Goal: Check status: Check status

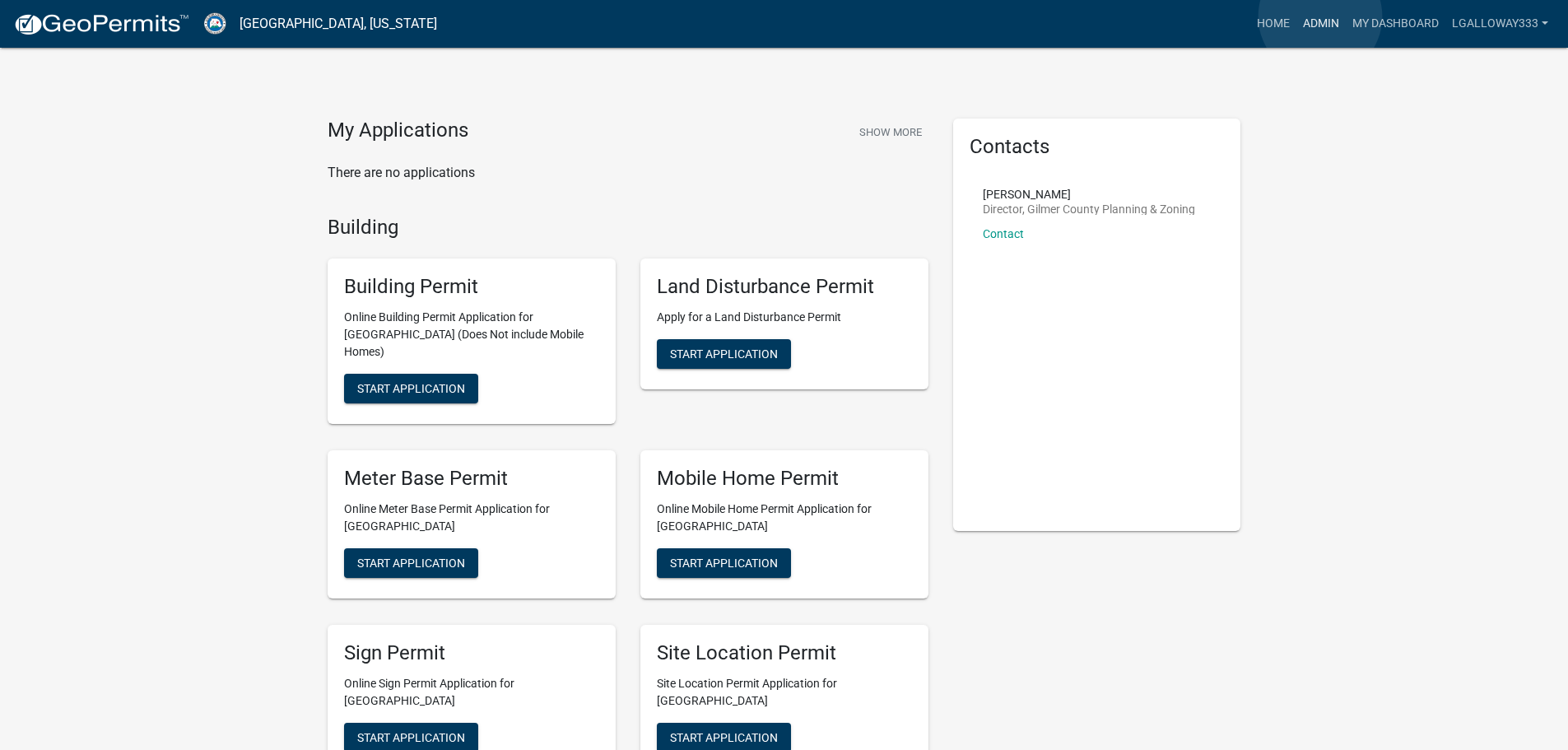
click at [1319, 17] on link "Admin" at bounding box center [1320, 23] width 49 height 31
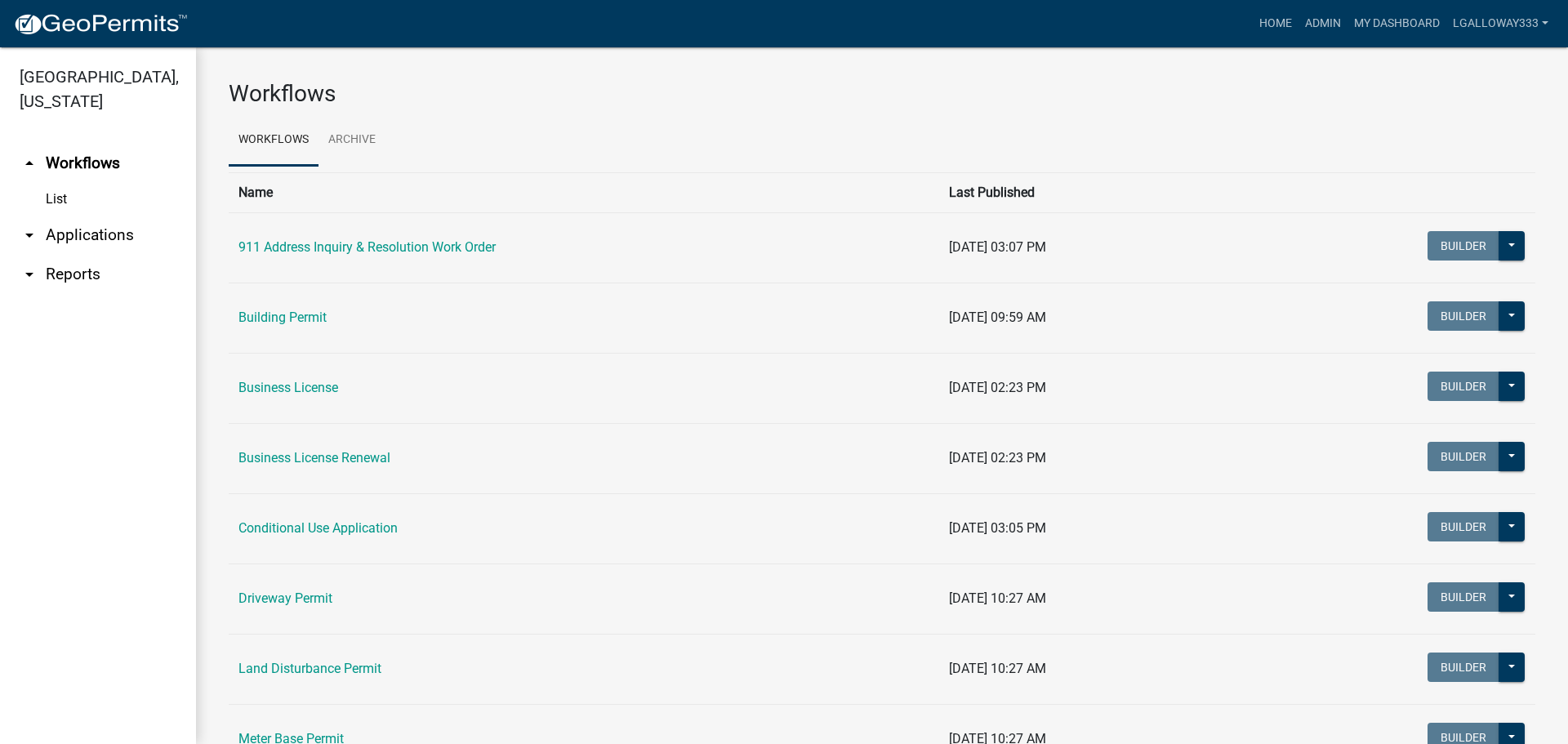
click at [74, 238] on link "arrow_drop_down Applications" at bounding box center [98, 235] width 196 height 39
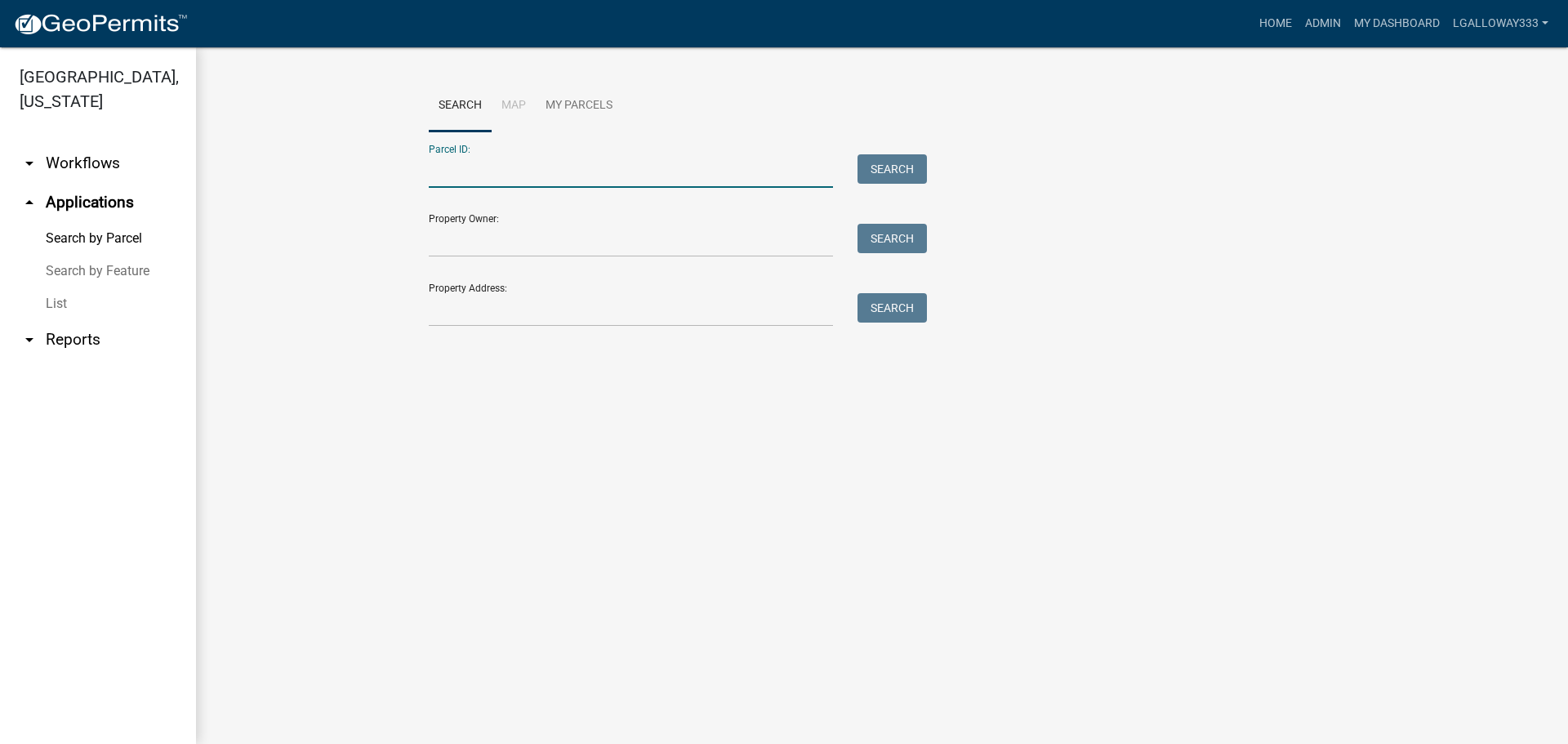
click at [526, 178] on input "Parcel ID:" at bounding box center [631, 171] width 404 height 33
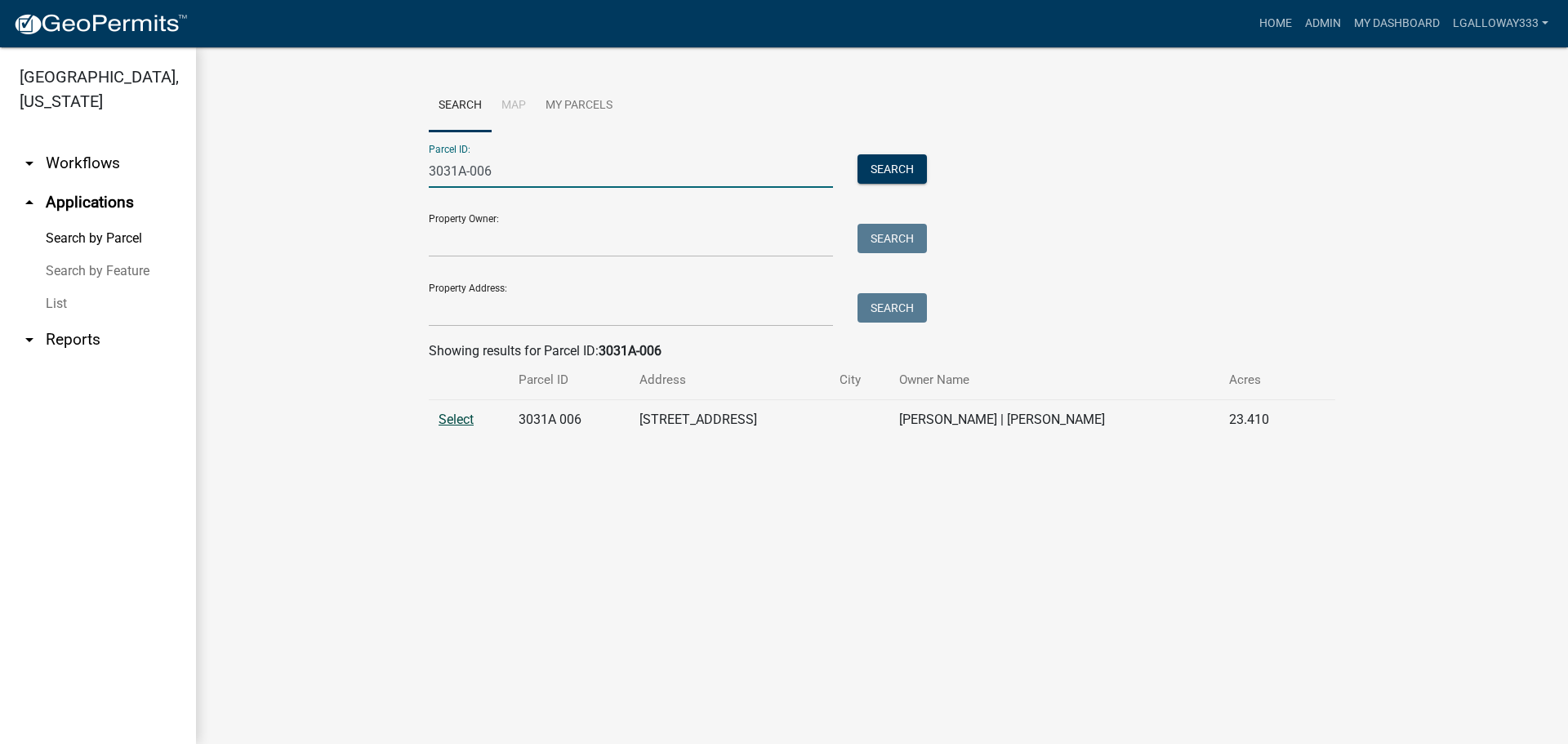
type input "3031A-006"
click at [442, 423] on span "Select" at bounding box center [456, 420] width 35 height 16
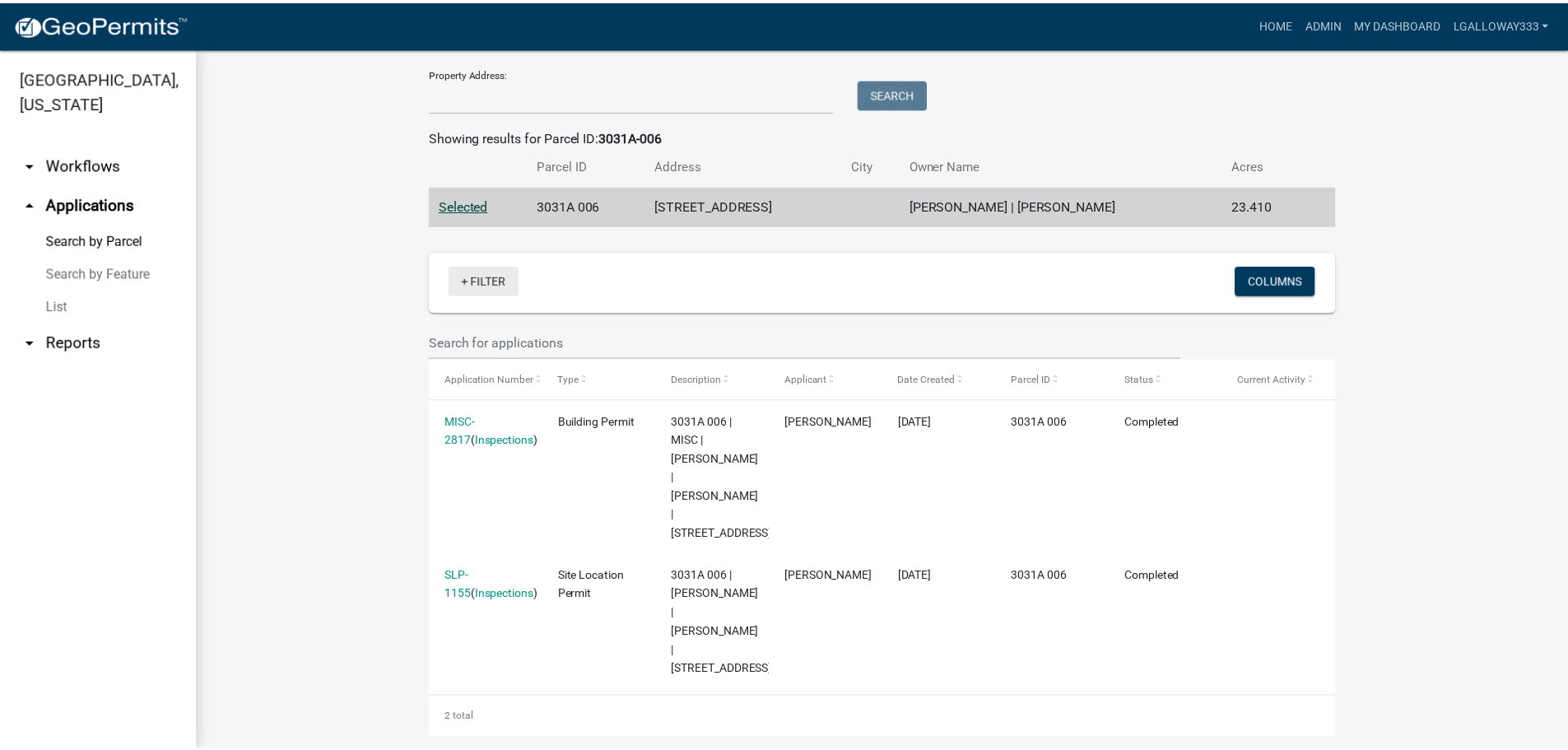
scroll to position [219, 0]
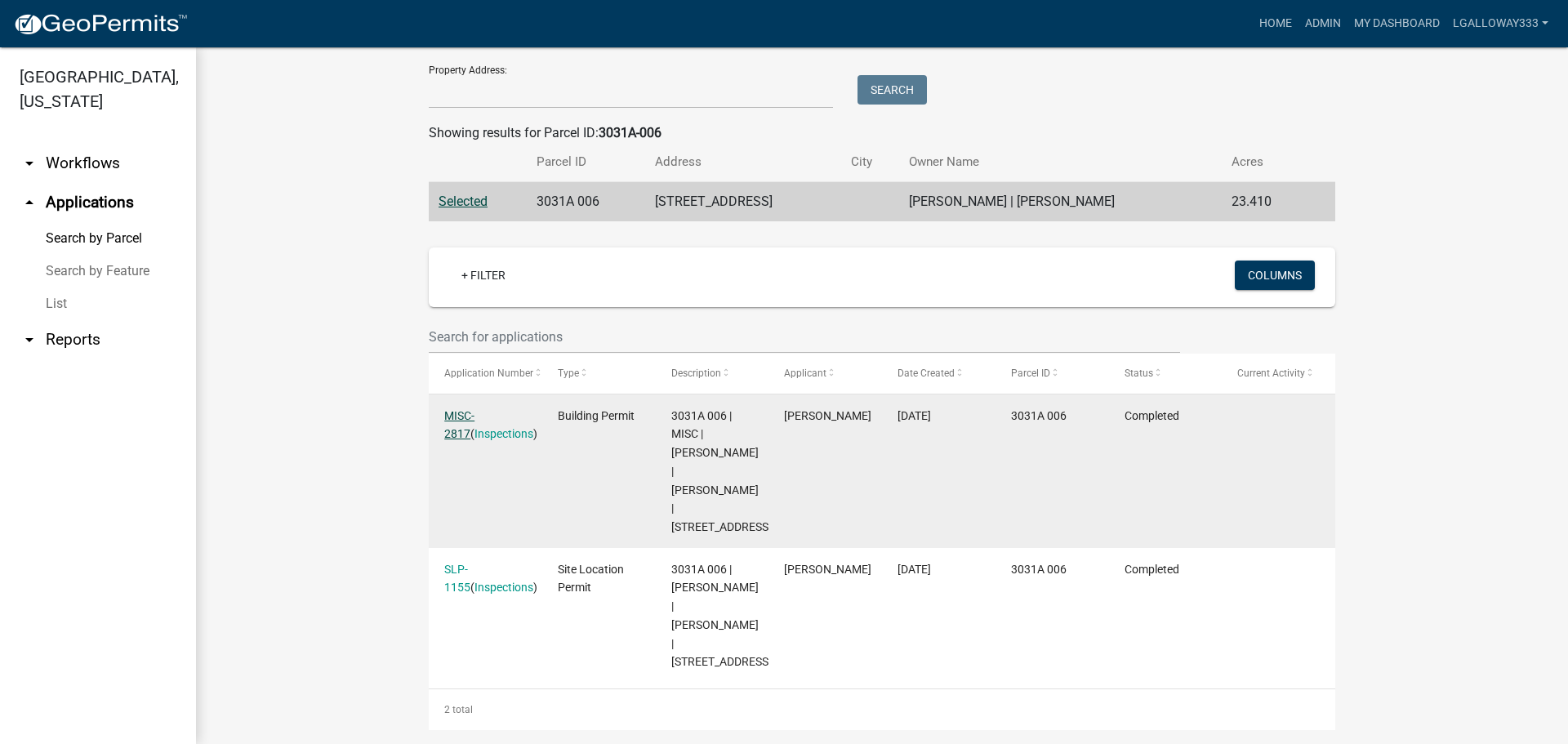
click at [474, 416] on link "MISC-2817" at bounding box center [459, 424] width 30 height 32
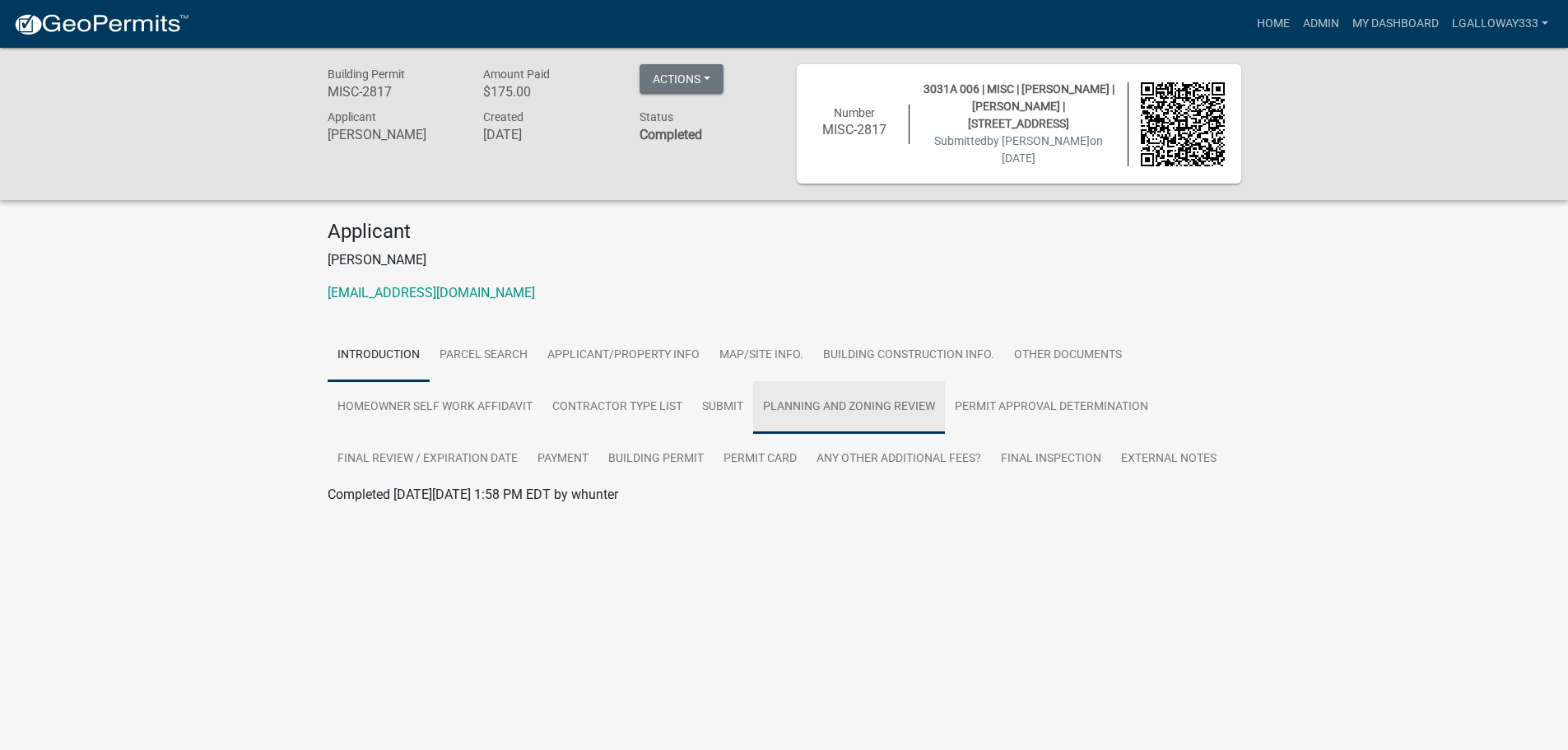
click at [850, 411] on link "Planning and Zoning Review" at bounding box center [849, 407] width 192 height 53
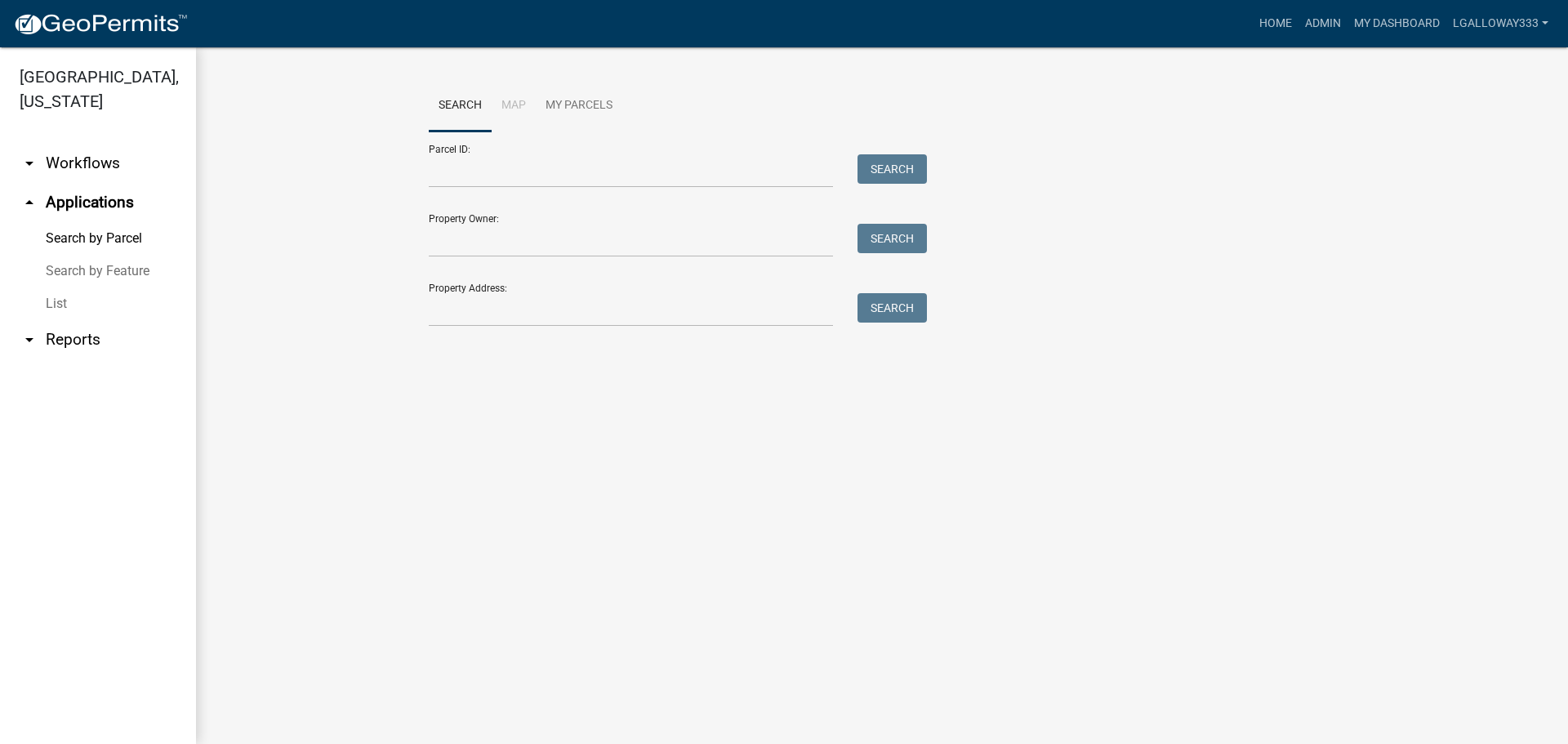
click at [61, 160] on link "arrow_drop_down Workflows" at bounding box center [98, 163] width 196 height 39
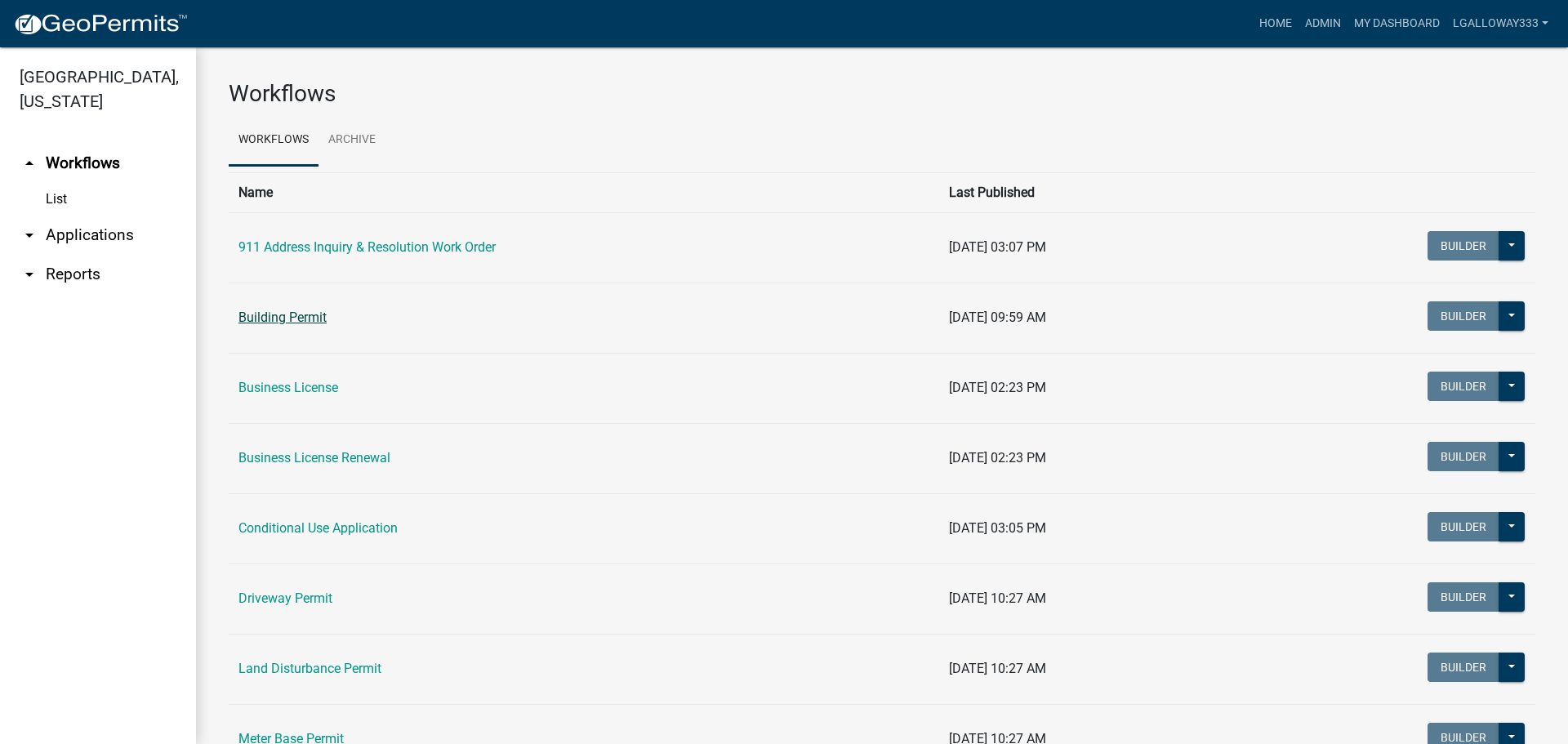
click at [267, 321] on link "Building Permit" at bounding box center [282, 318] width 88 height 16
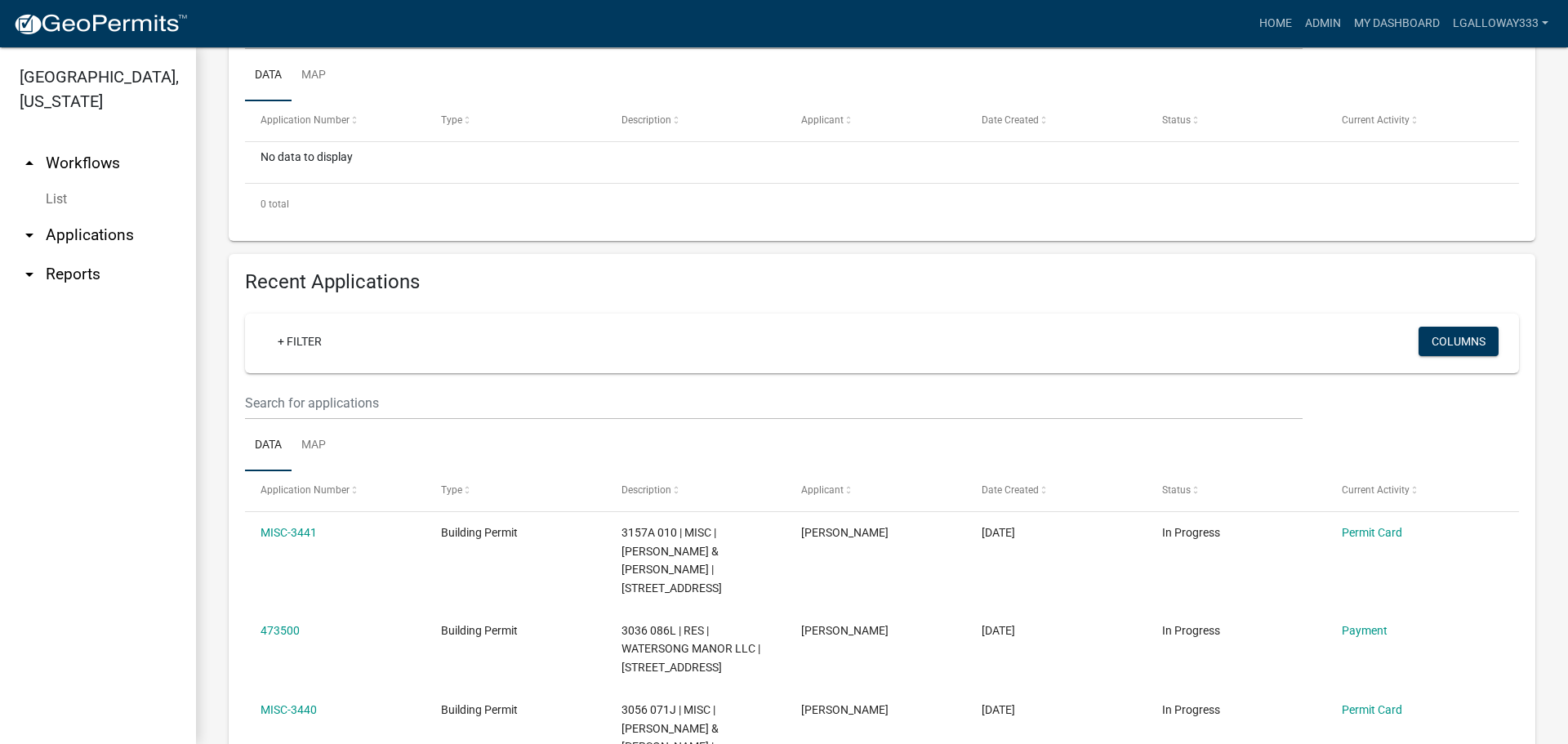
scroll to position [326, 0]
click at [321, 400] on input "text" at bounding box center [773, 402] width 1058 height 33
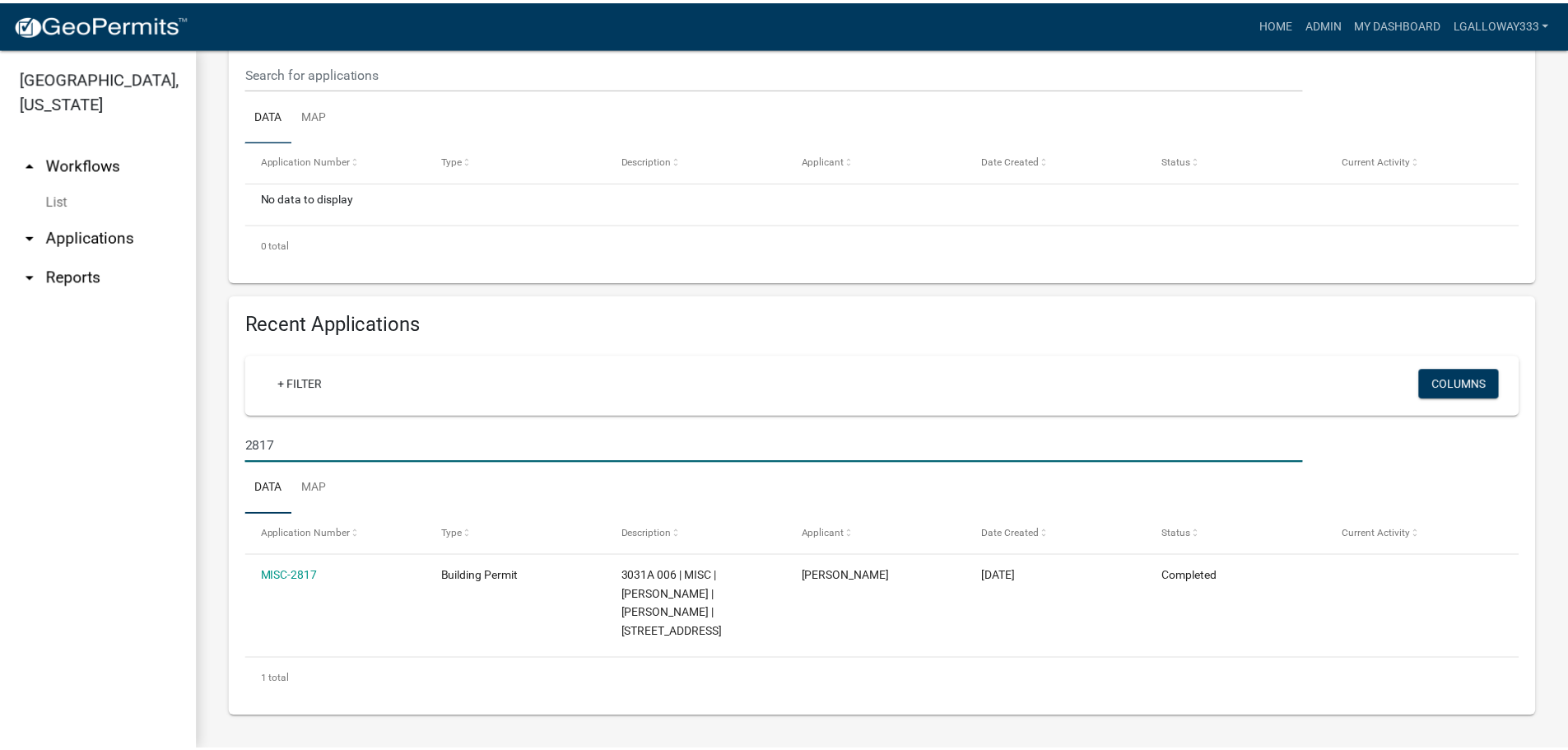
scroll to position [270, 0]
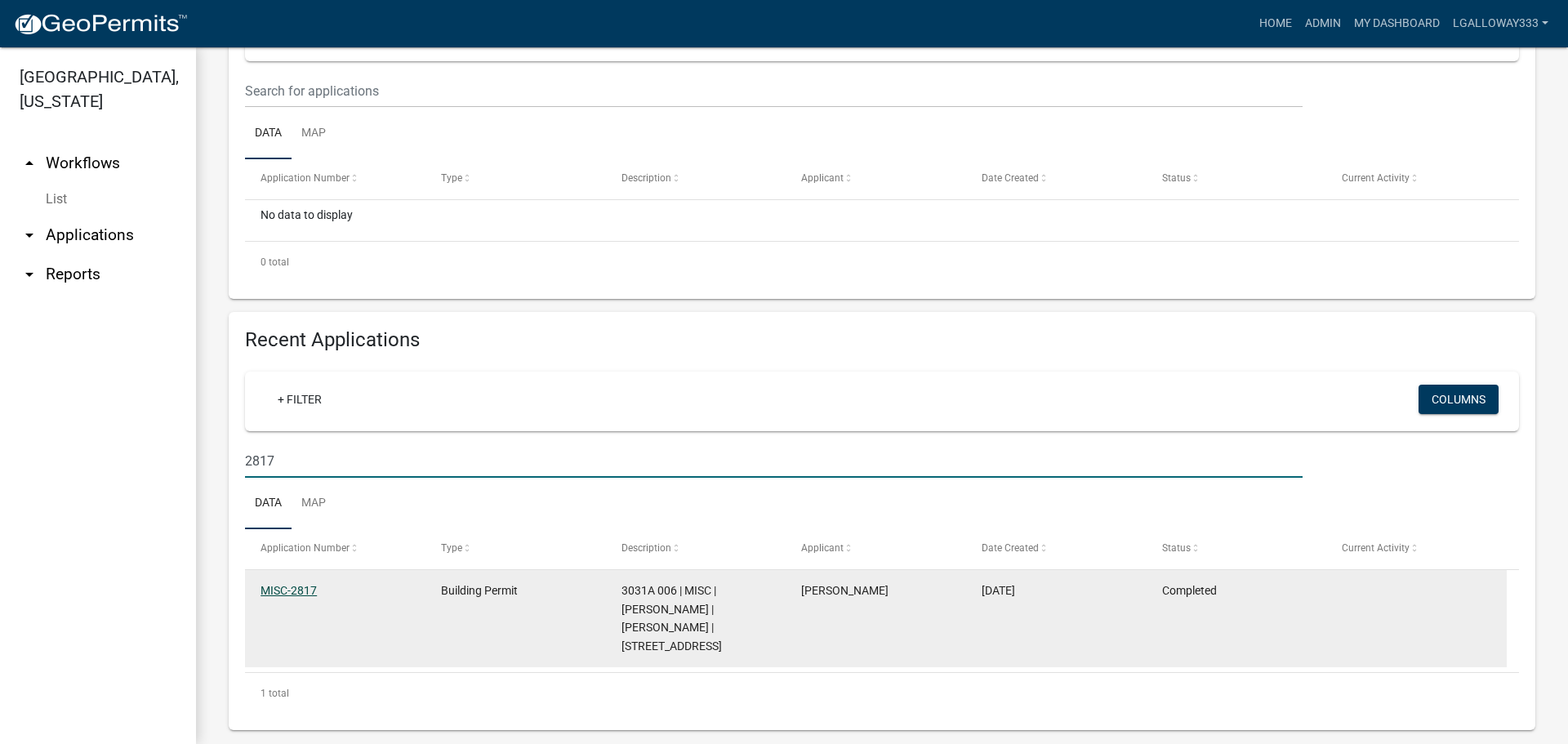
type input "2817"
click at [305, 587] on link "MISC-2817" at bounding box center [289, 590] width 56 height 13
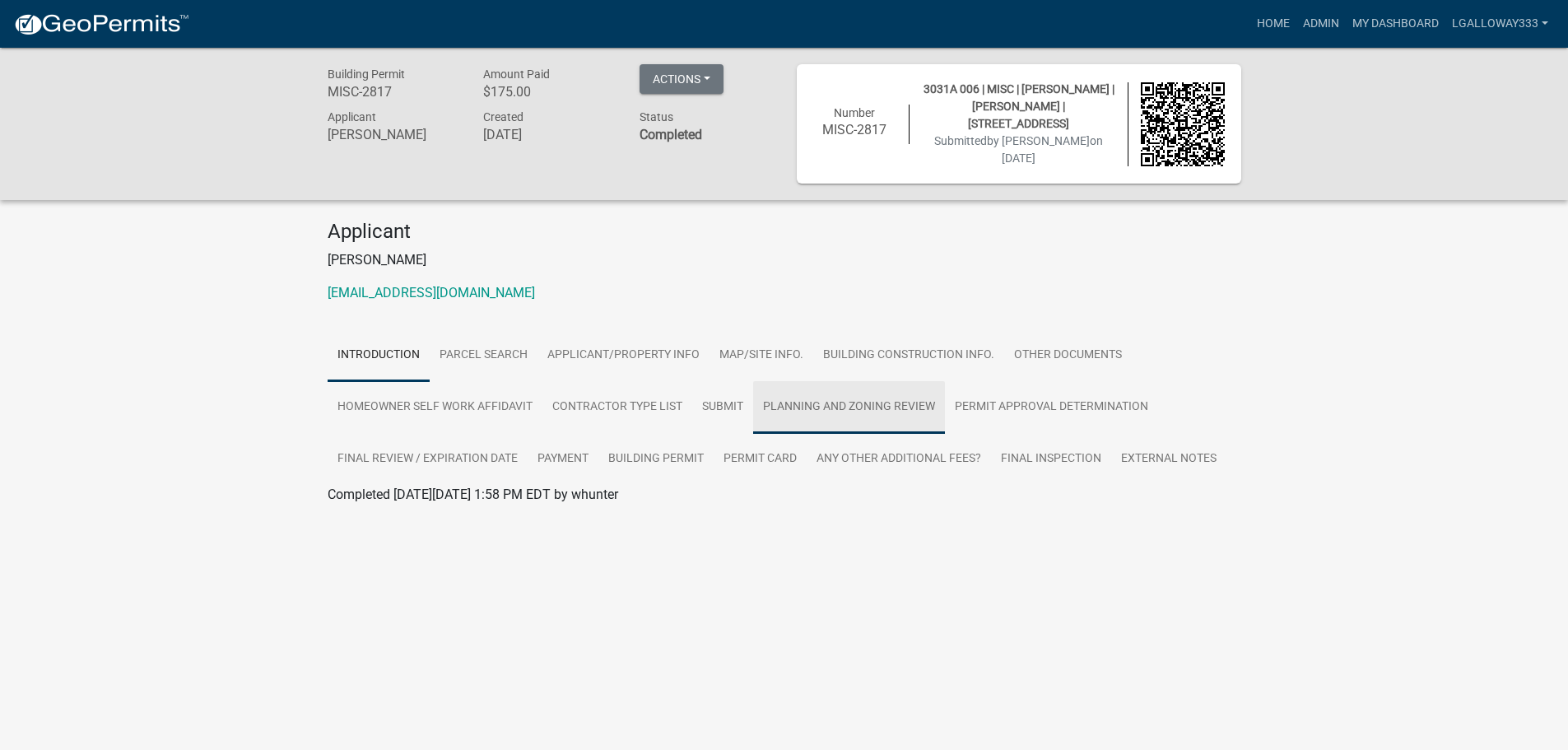
click at [848, 407] on link "Planning and Zoning Review" at bounding box center [849, 407] width 192 height 53
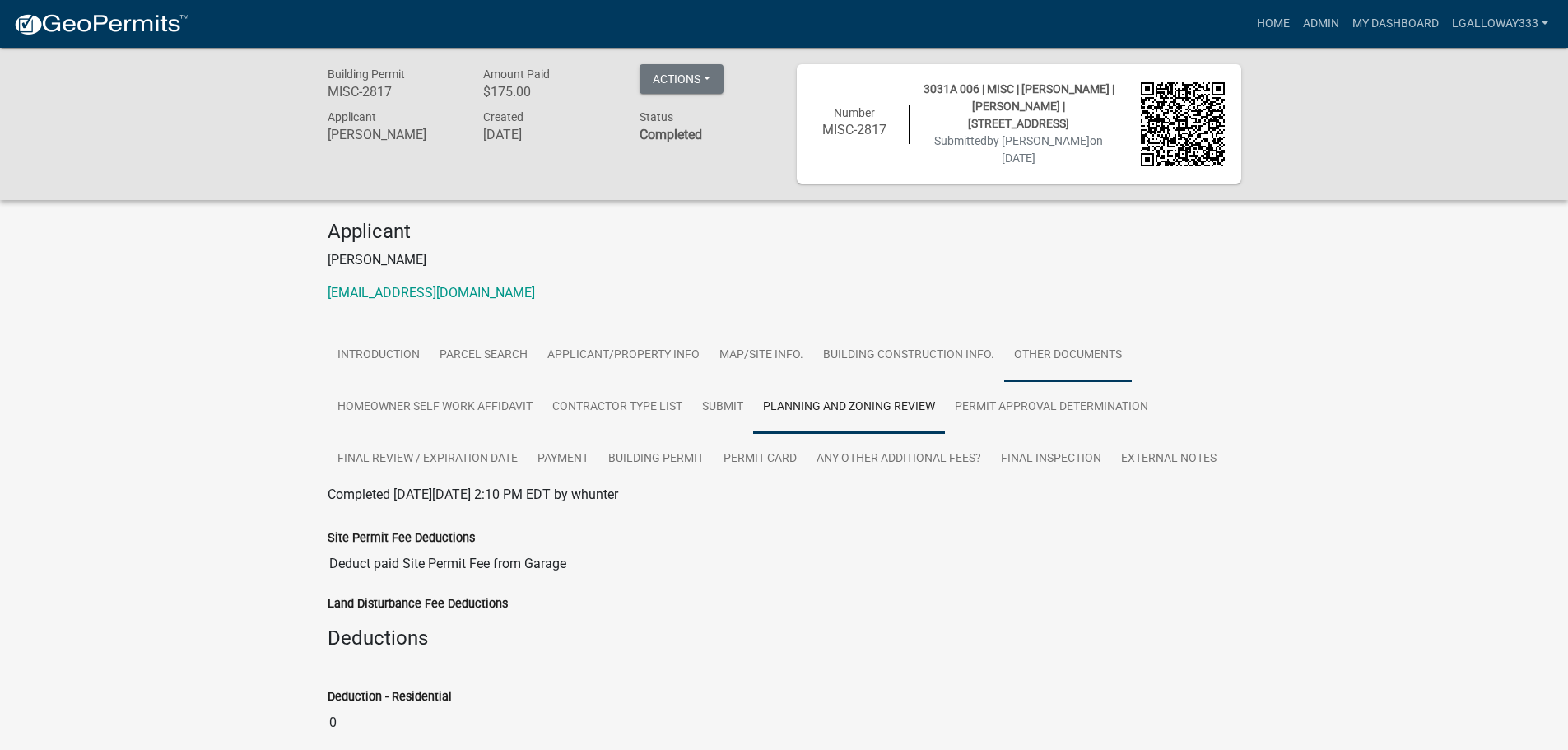
click at [1084, 345] on link "Other Documents" at bounding box center [1068, 355] width 127 height 53
